Goal: Task Accomplishment & Management: Manage account settings

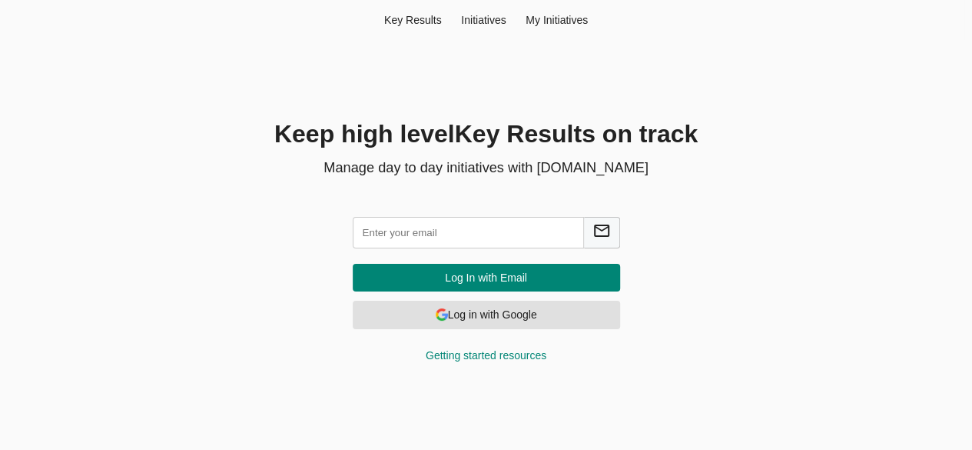
drag, startPoint x: 553, startPoint y: 12, endPoint x: 555, endPoint y: 25, distance: 13.2
click at [555, 25] on div "Key Result s Initiatives My Initiatives" at bounding box center [486, 20] width 957 height 40
click at [555, 25] on div "My Initiatives" at bounding box center [557, 19] width 82 height 15
click at [486, 242] on input "text" at bounding box center [468, 233] width 231 height 32
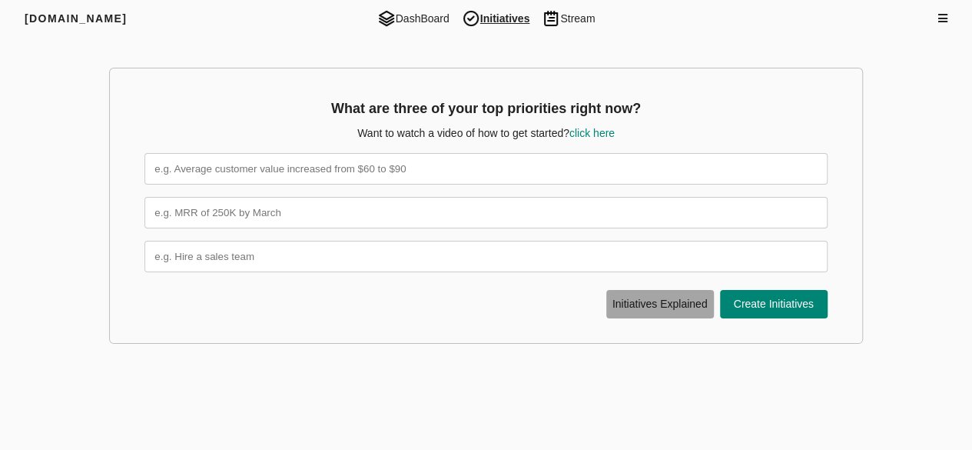
click at [660, 311] on span "Initiative s Explained" at bounding box center [660, 303] width 98 height 19
click at [934, 22] on div at bounding box center [878, 18] width 138 height 15
click at [941, 16] on div "[DOMAIN_NAME] DashBoard Initiatives Stream" at bounding box center [486, 18] width 972 height 37
click at [941, 16] on icon at bounding box center [942, 18] width 9 height 11
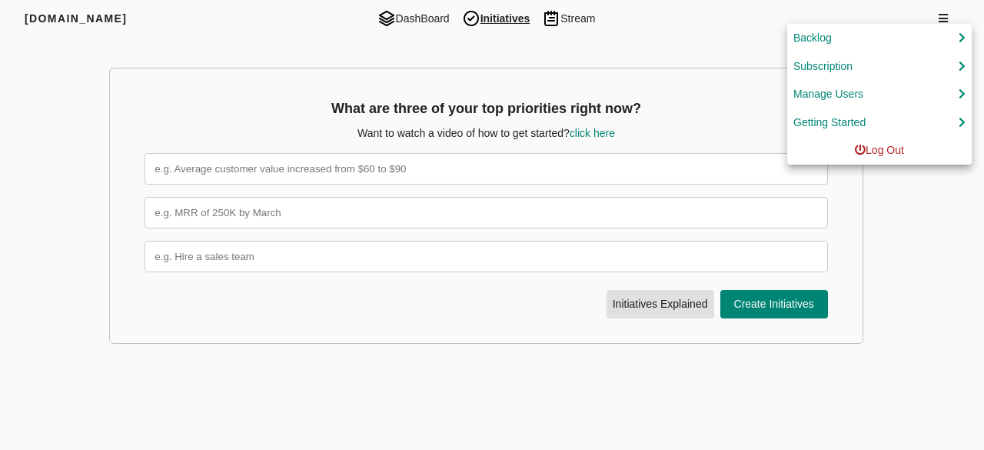
click at [729, 1] on div at bounding box center [492, 225] width 984 height 450
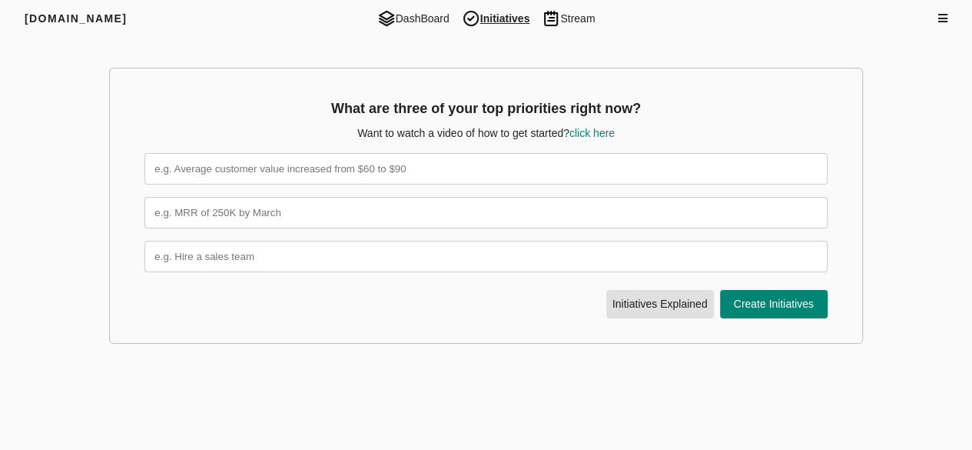
click at [941, 15] on icon at bounding box center [942, 18] width 9 height 11
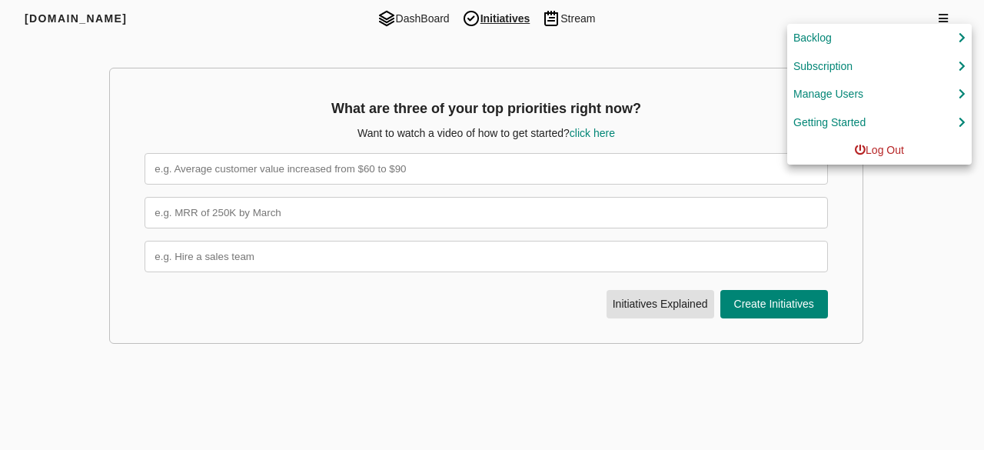
click at [701, 16] on div at bounding box center [492, 225] width 984 height 450
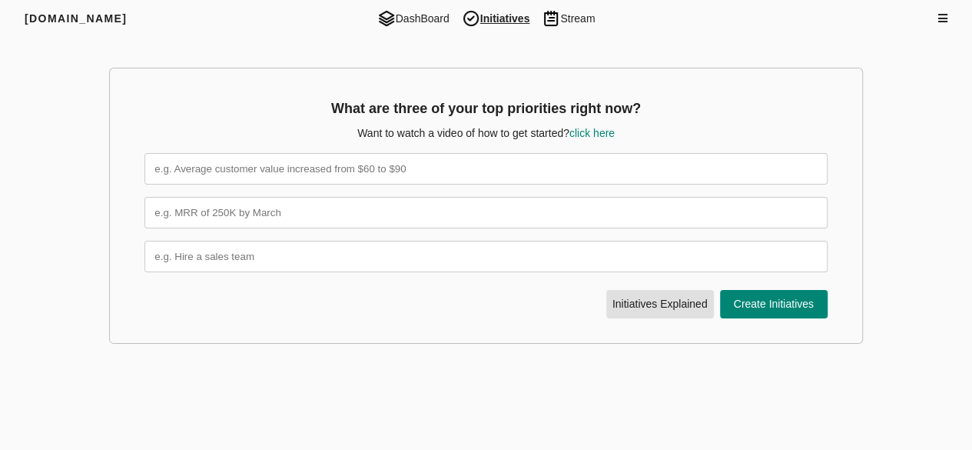
click at [557, 174] on input "text" at bounding box center [485, 169] width 682 height 32
type input "testinitiative"
click at [247, 214] on input "text" at bounding box center [485, 213] width 682 height 32
type input "km"
click at [249, 254] on input "text" at bounding box center [485, 257] width 682 height 32
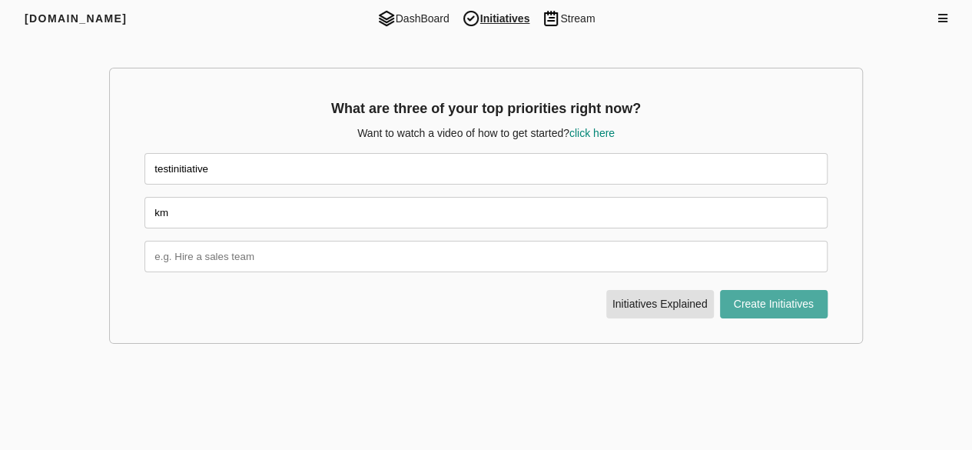
click at [770, 304] on span "Create Initiatives" at bounding box center [774, 303] width 98 height 19
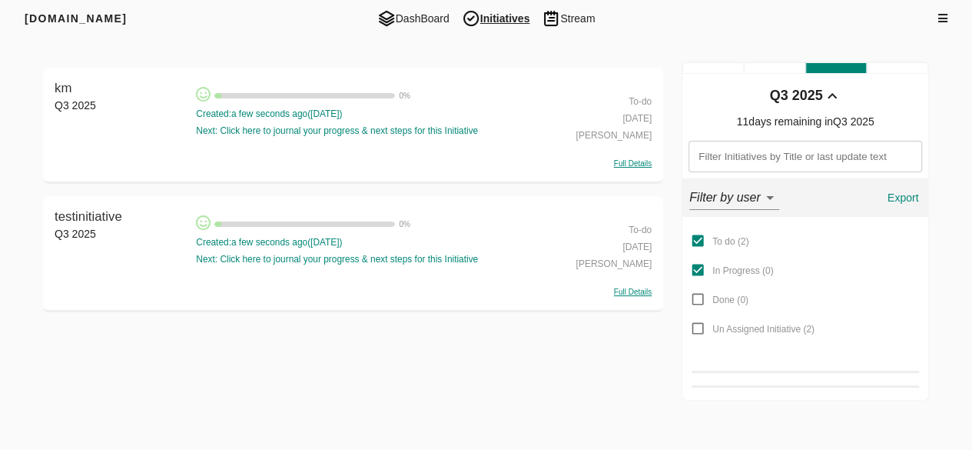
click at [509, 18] on span "Initiatives" at bounding box center [496, 18] width 81 height 18
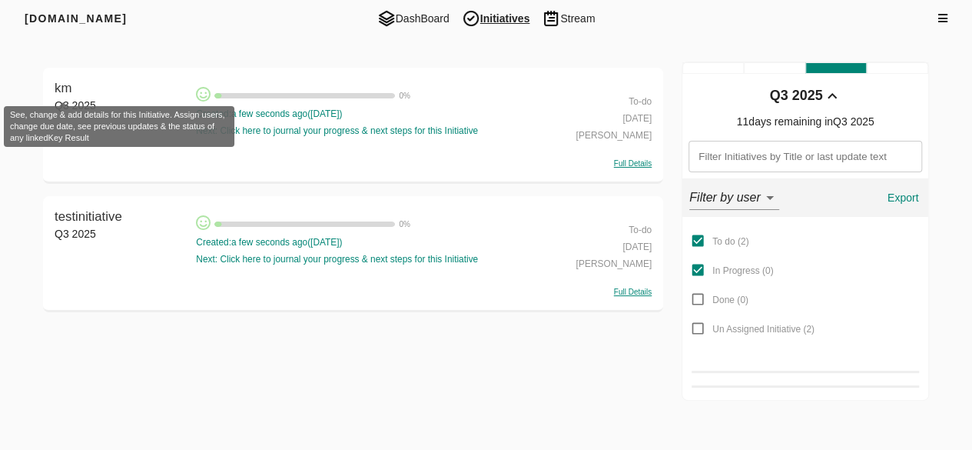
click at [71, 90] on span "km" at bounding box center [63, 88] width 17 height 15
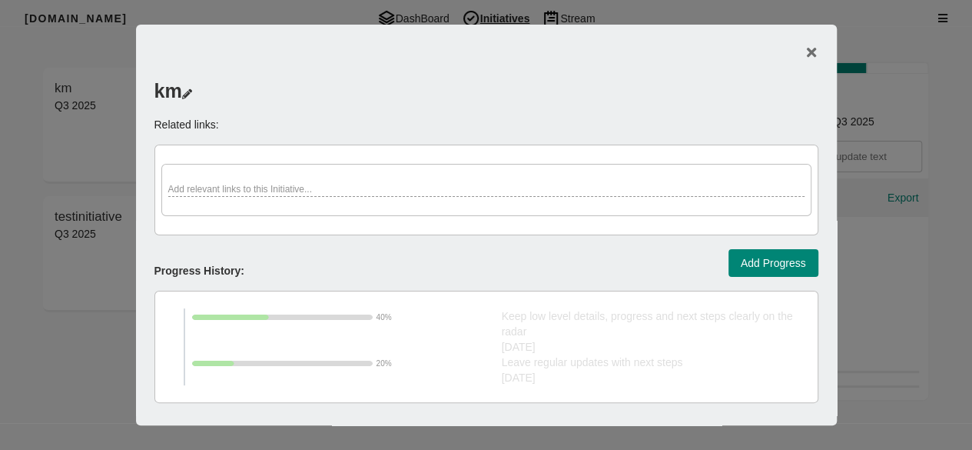
scroll to position [676, 0]
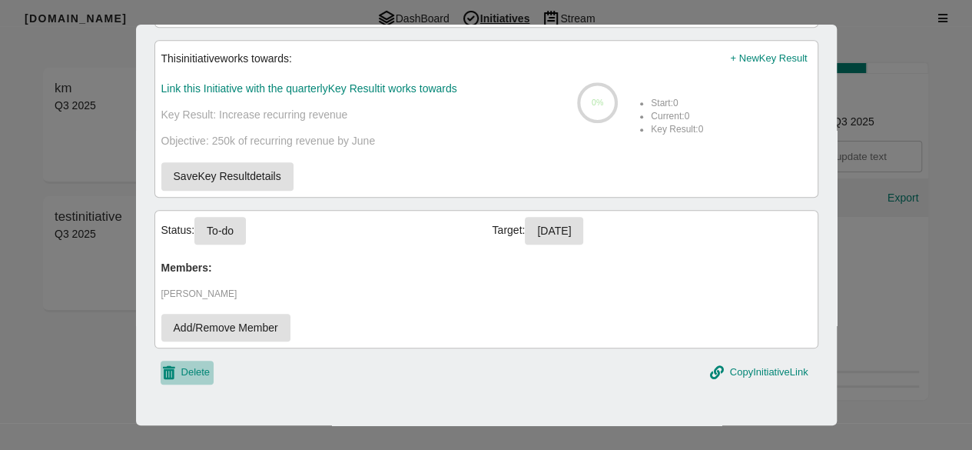
click at [203, 364] on span "Delete" at bounding box center [195, 373] width 29 height 18
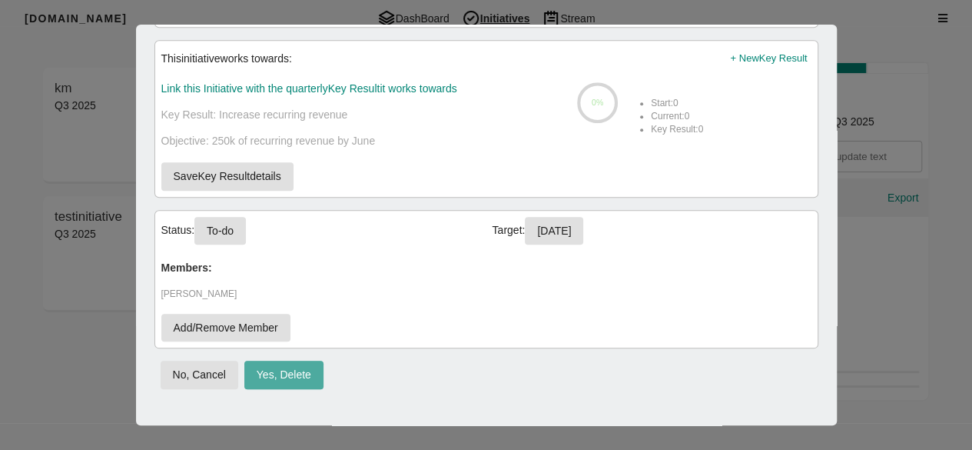
click at [272, 360] on button "Yes, Delete" at bounding box center [283, 374] width 79 height 28
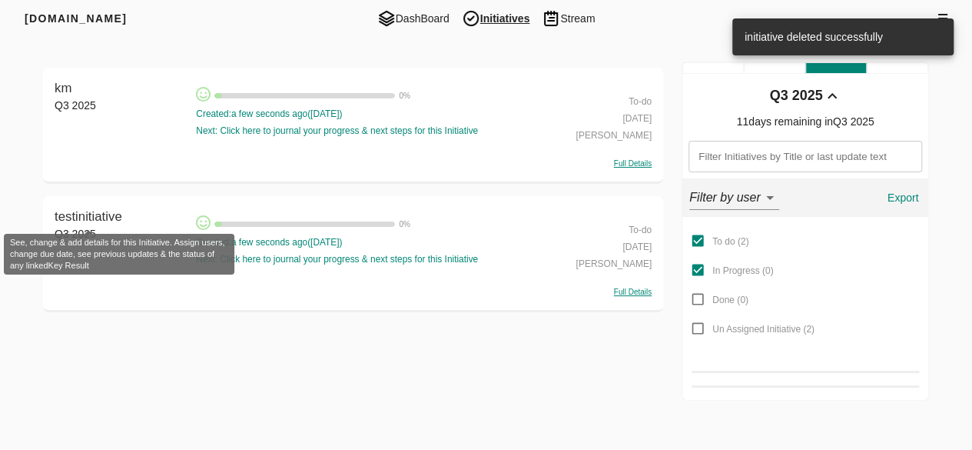
click at [74, 217] on span "testinitiative" at bounding box center [89, 216] width 68 height 15
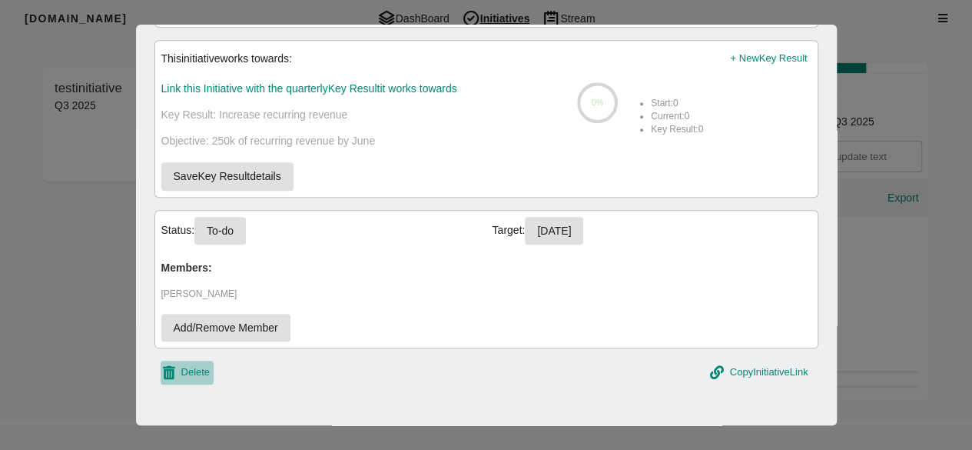
click at [194, 365] on span "Delete" at bounding box center [195, 373] width 29 height 18
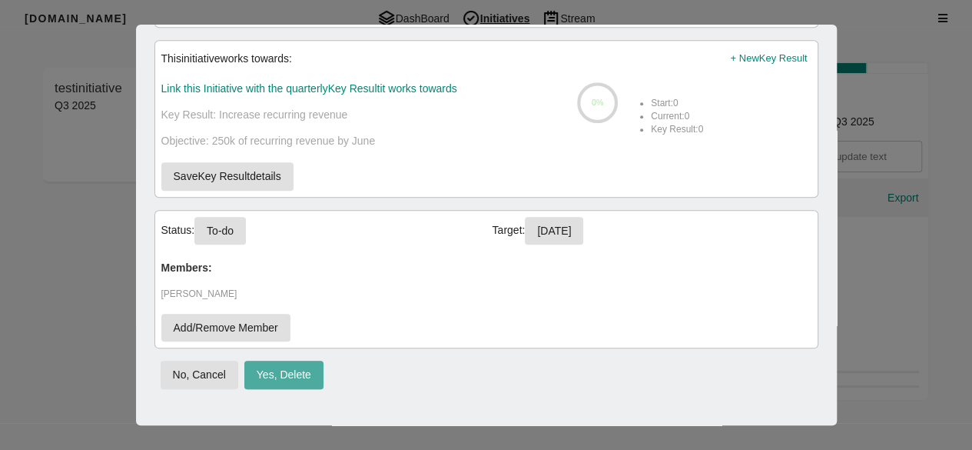
click at [294, 374] on span "Yes, Delete" at bounding box center [284, 374] width 55 height 19
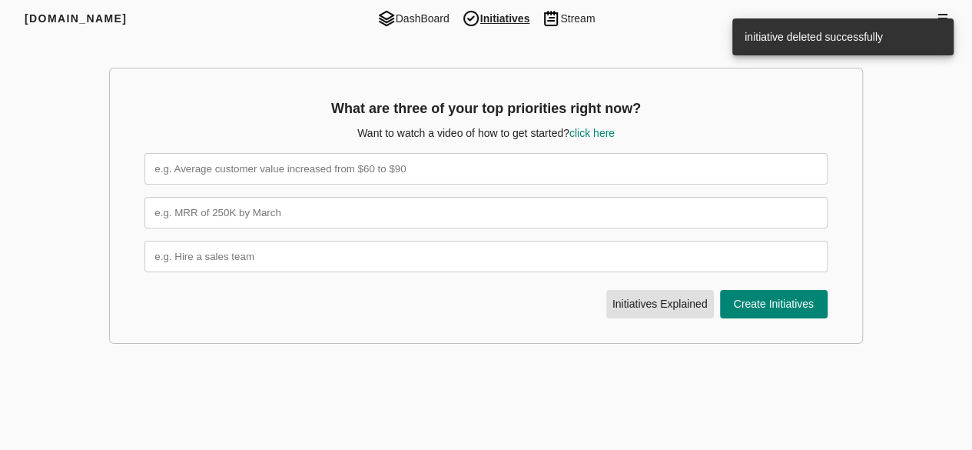
click at [305, 317] on div at bounding box center [371, 304] width 455 height 28
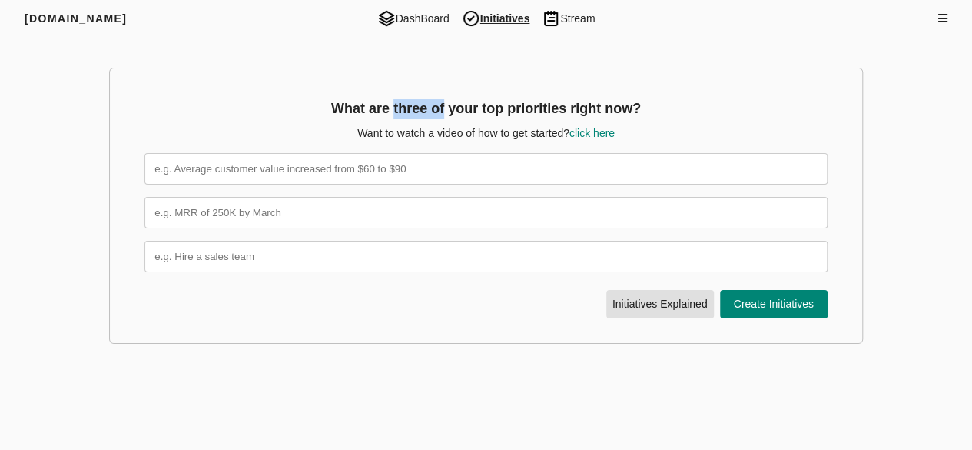
drag, startPoint x: 393, startPoint y: 115, endPoint x: 445, endPoint y: 102, distance: 52.9
click at [445, 102] on h3 "What are three of your top priorities right now?" at bounding box center [485, 109] width 682 height 20
click at [314, 177] on input "text" at bounding box center [485, 169] width 682 height 32
